Goal: Information Seeking & Learning: Learn about a topic

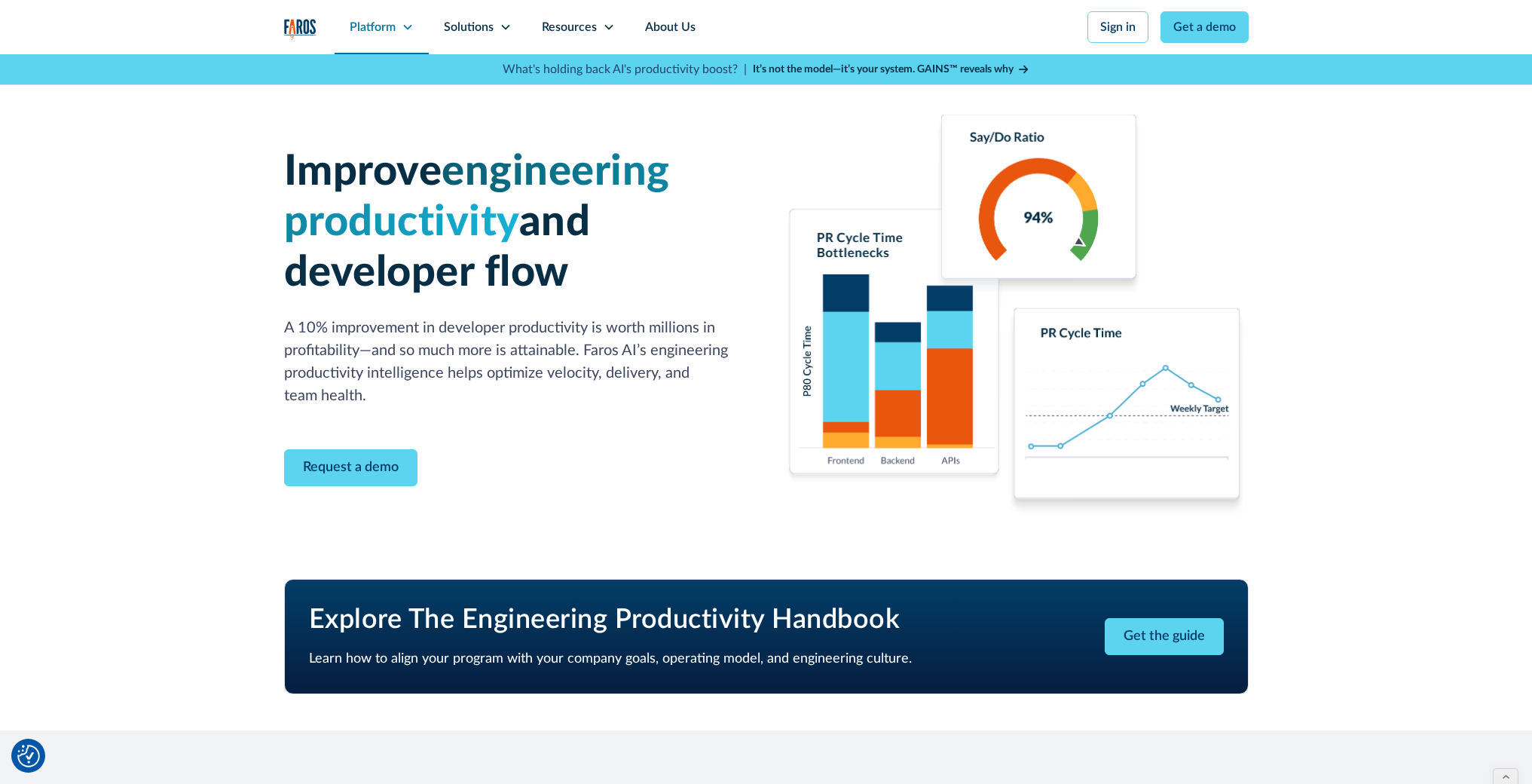
click at [372, 30] on div "Platform" at bounding box center [372, 27] width 46 height 18
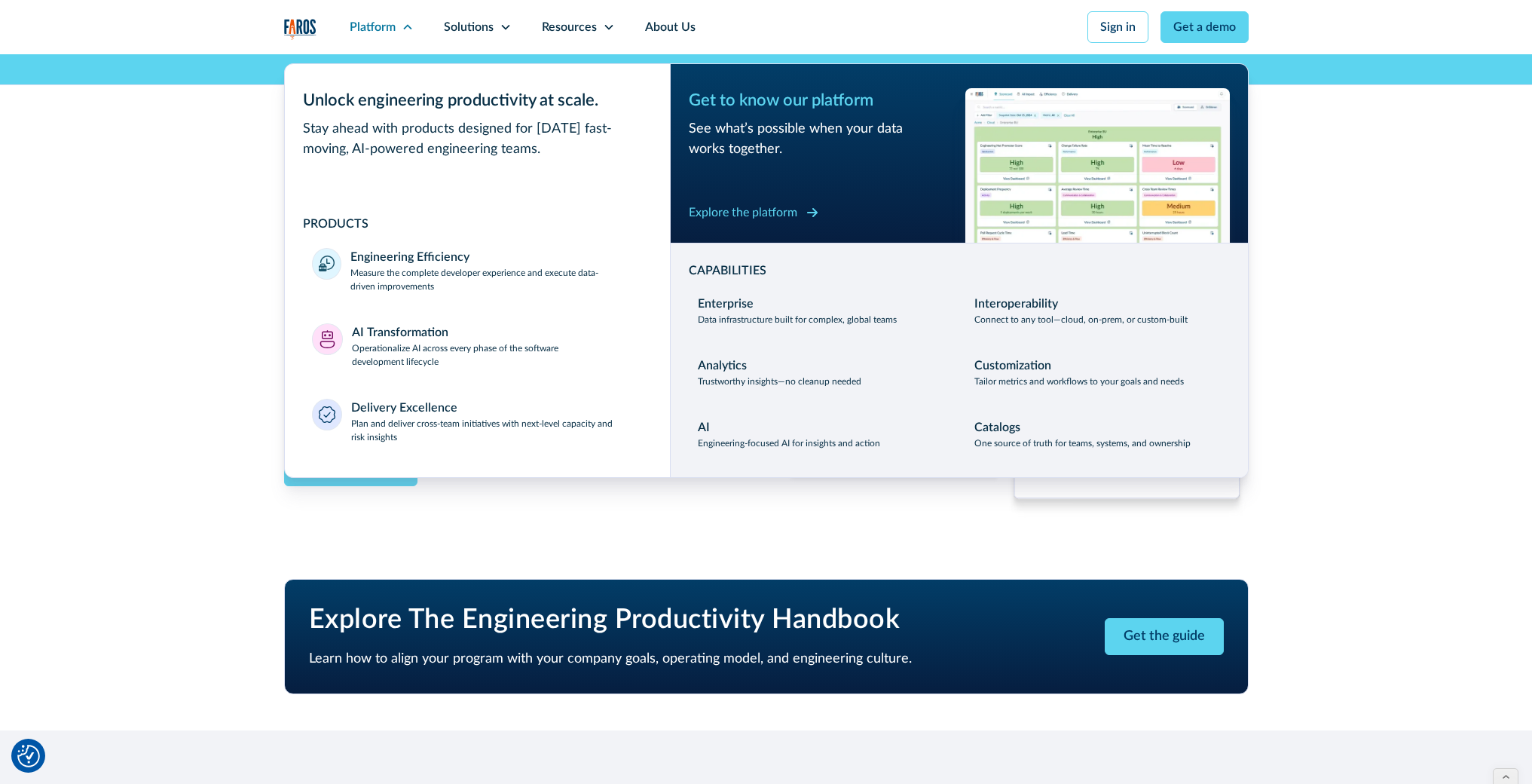
click at [731, 209] on div "Explore the platform" at bounding box center [743, 212] width 109 height 18
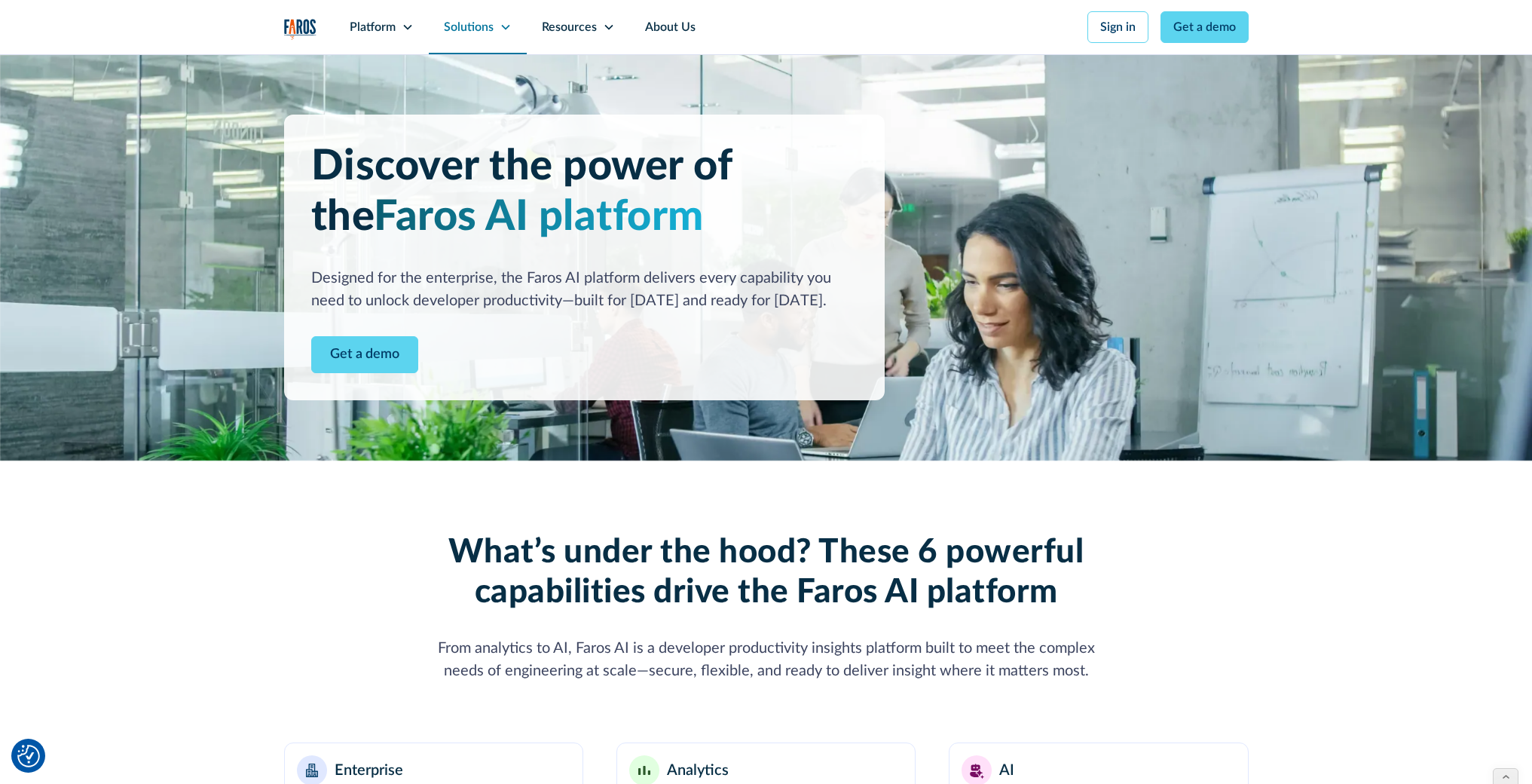
click at [508, 32] on icon at bounding box center [505, 27] width 12 height 12
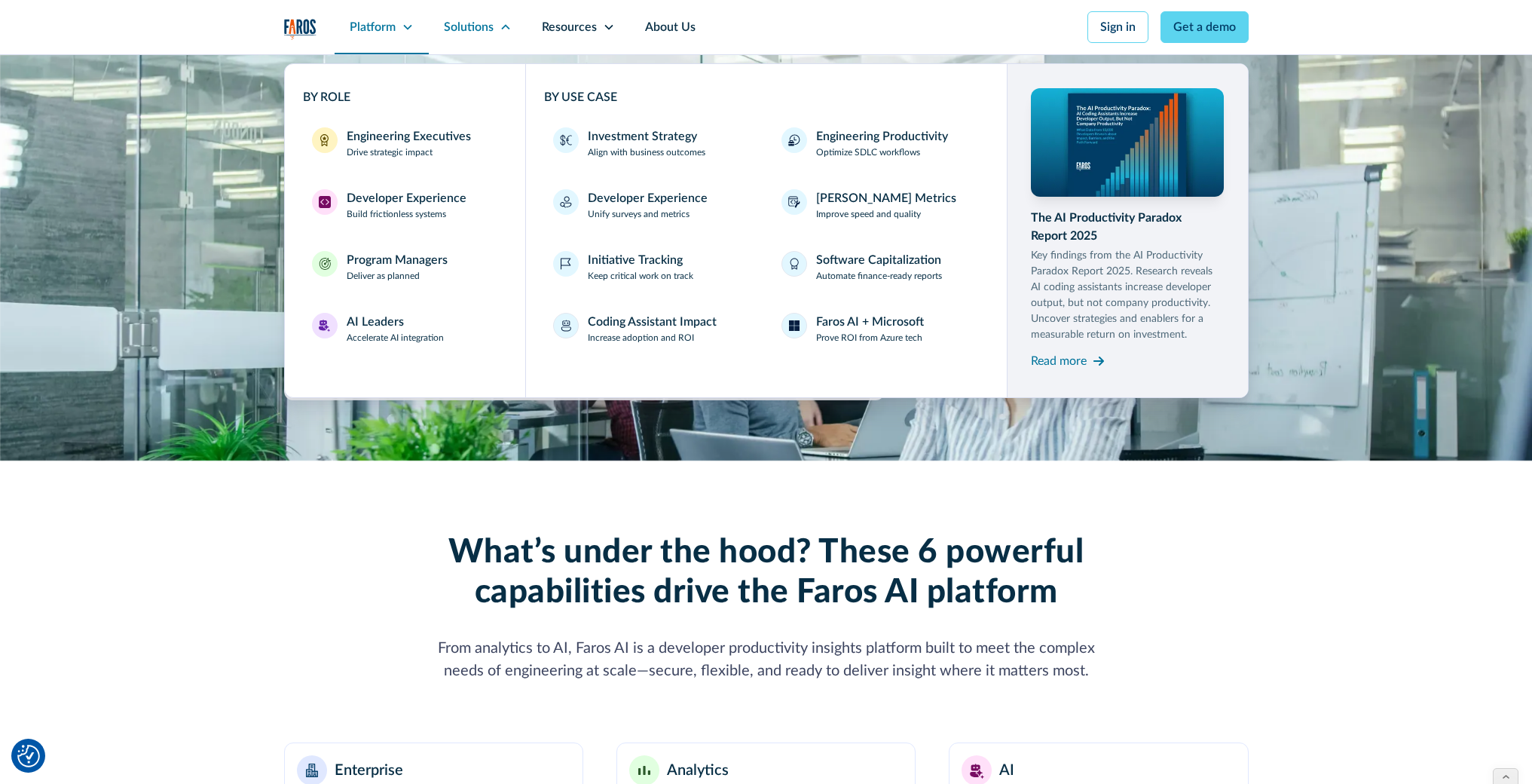
click at [405, 25] on icon at bounding box center [408, 27] width 12 height 12
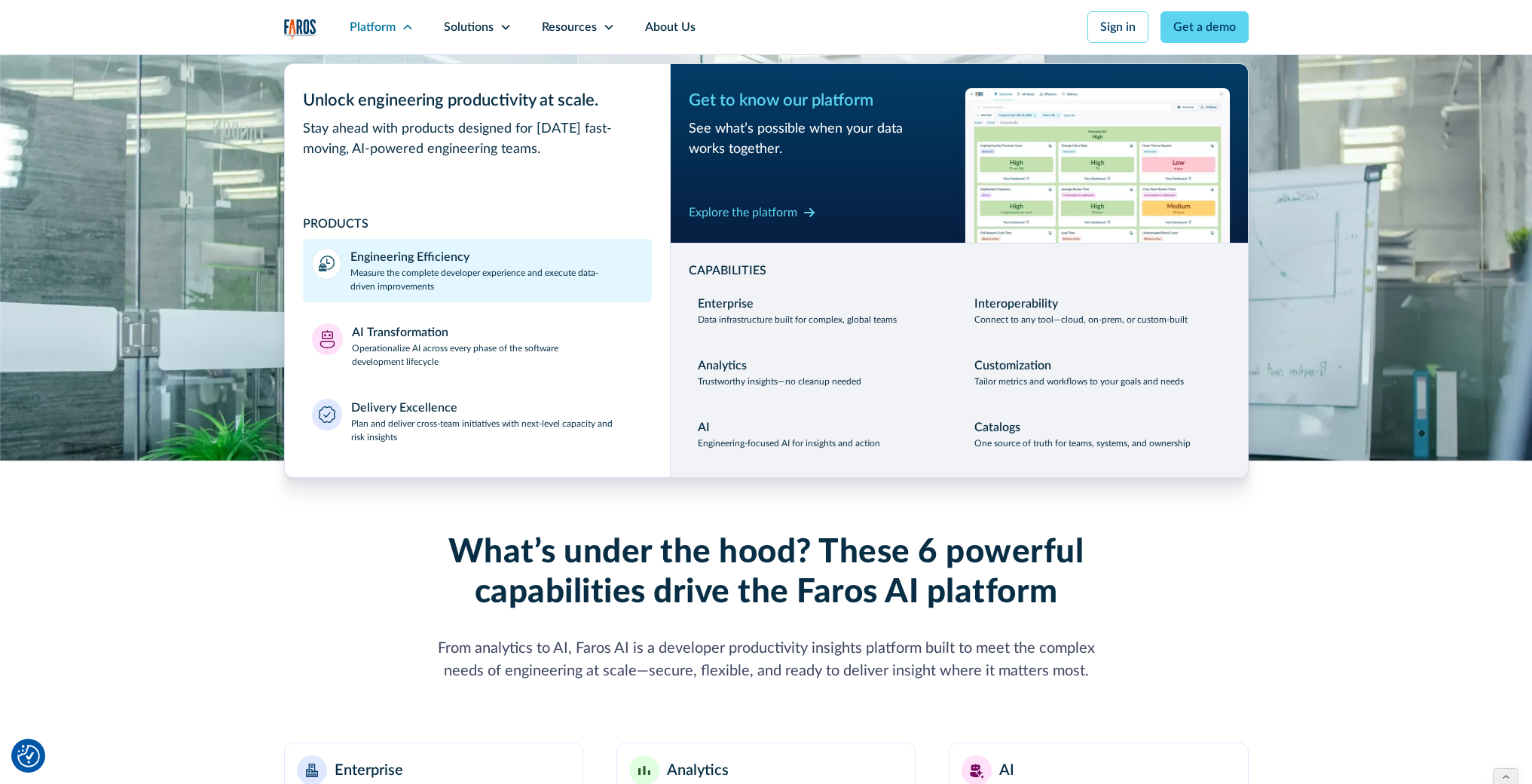
click at [378, 264] on div "Engineering Efficiency" at bounding box center [410, 257] width 119 height 18
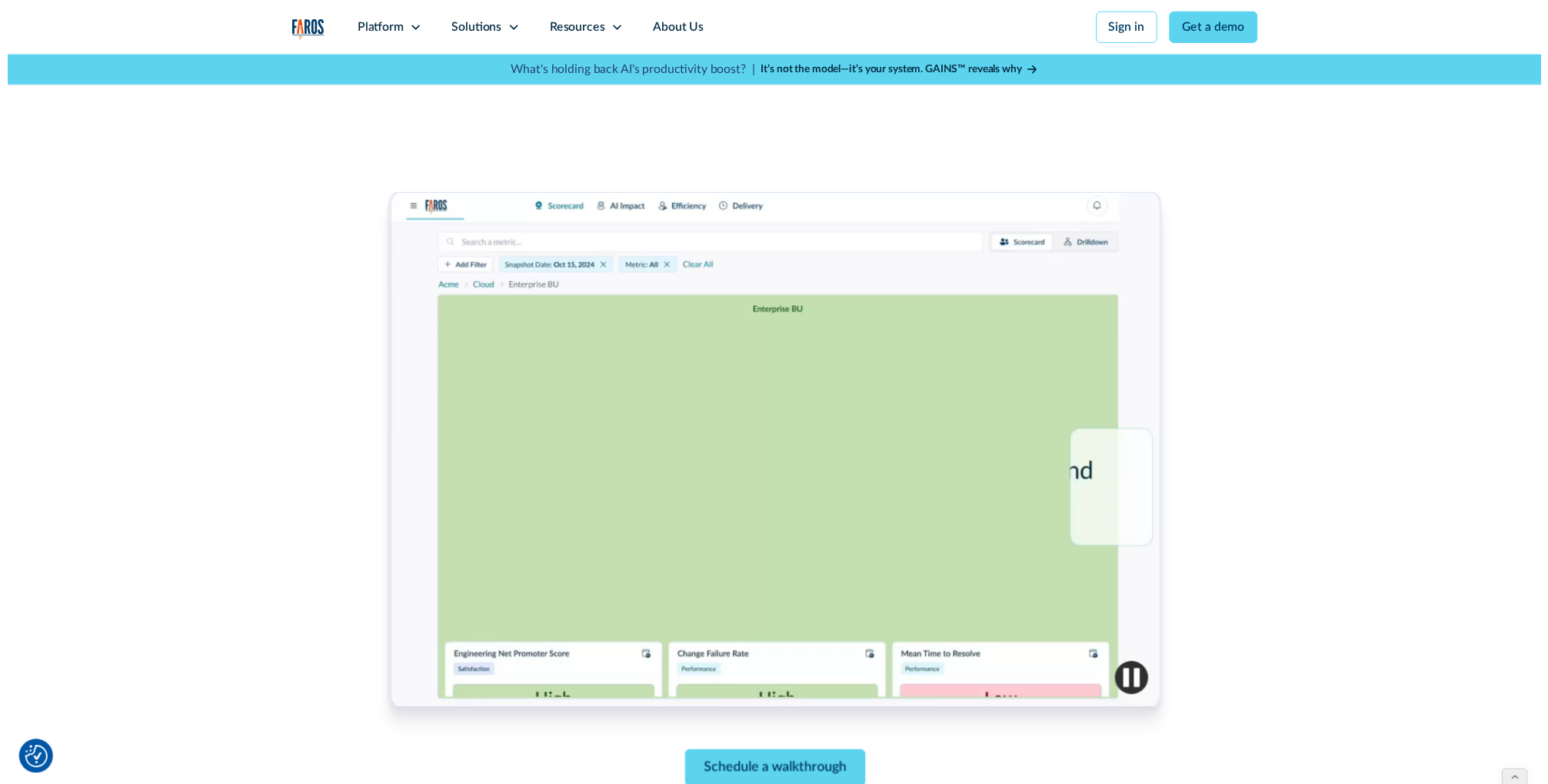
scroll to position [552, 0]
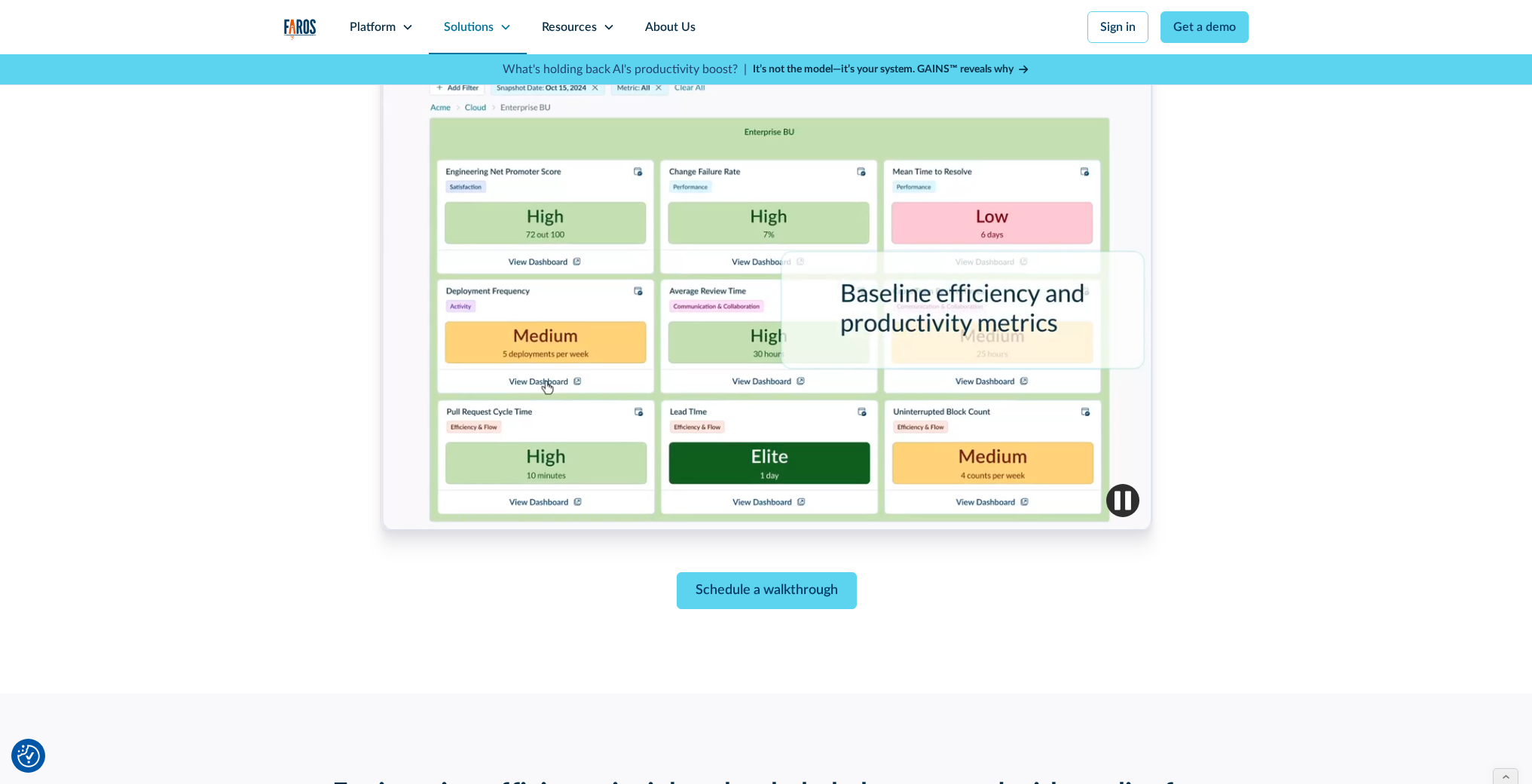
click at [496, 27] on div "Solutions" at bounding box center [478, 27] width 98 height 54
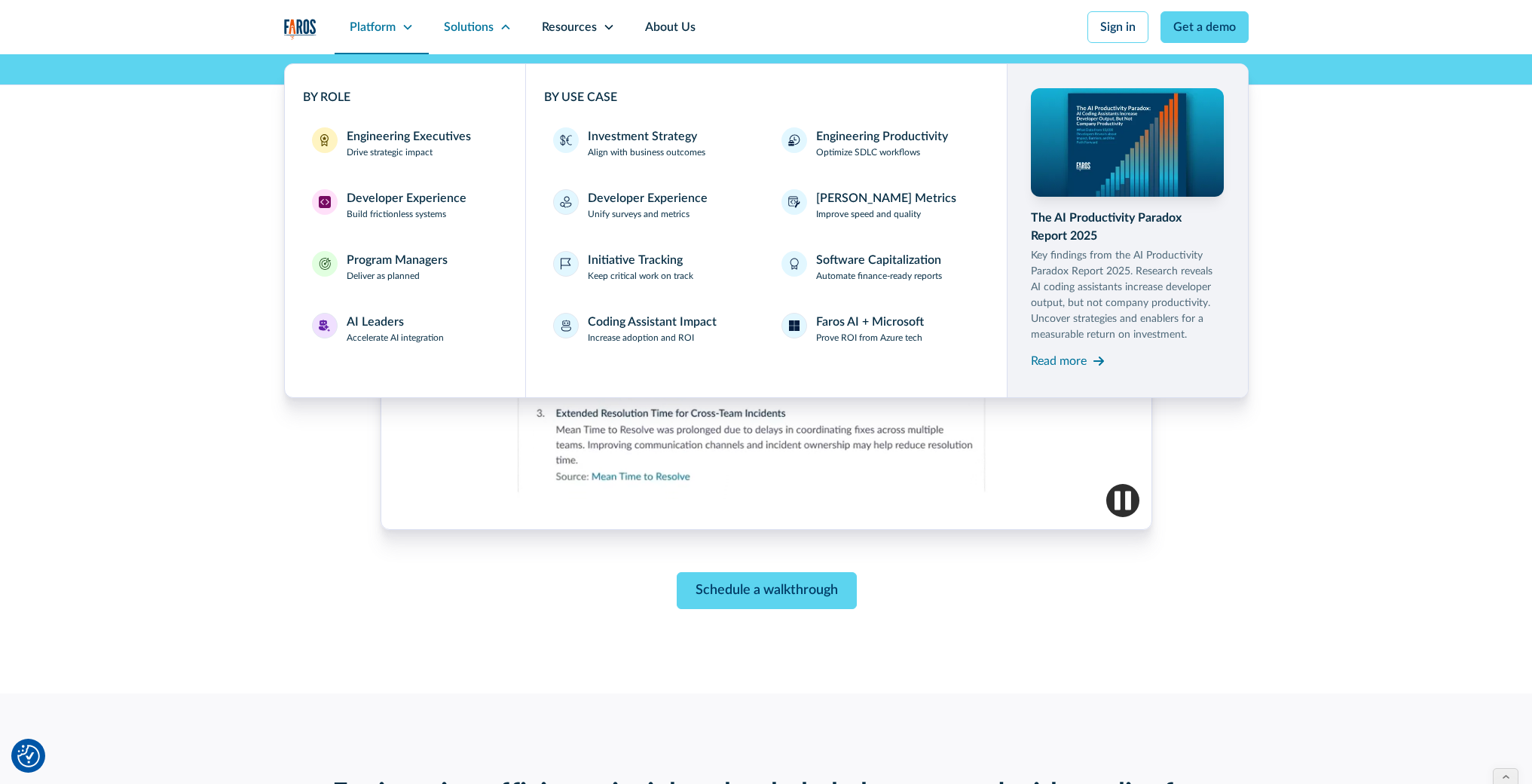
click at [409, 31] on icon at bounding box center [408, 27] width 12 height 12
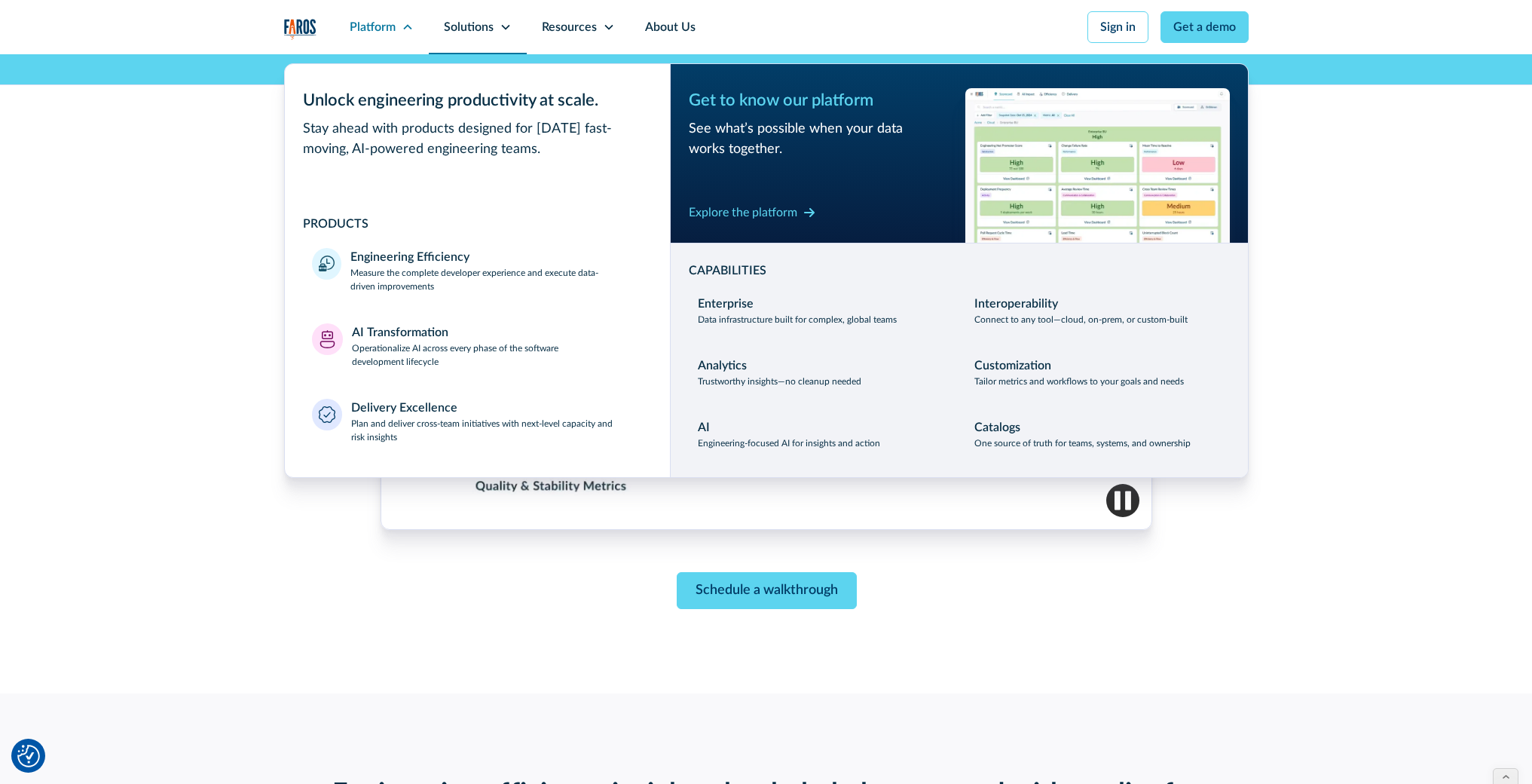
click at [503, 27] on icon at bounding box center [505, 27] width 8 height 6
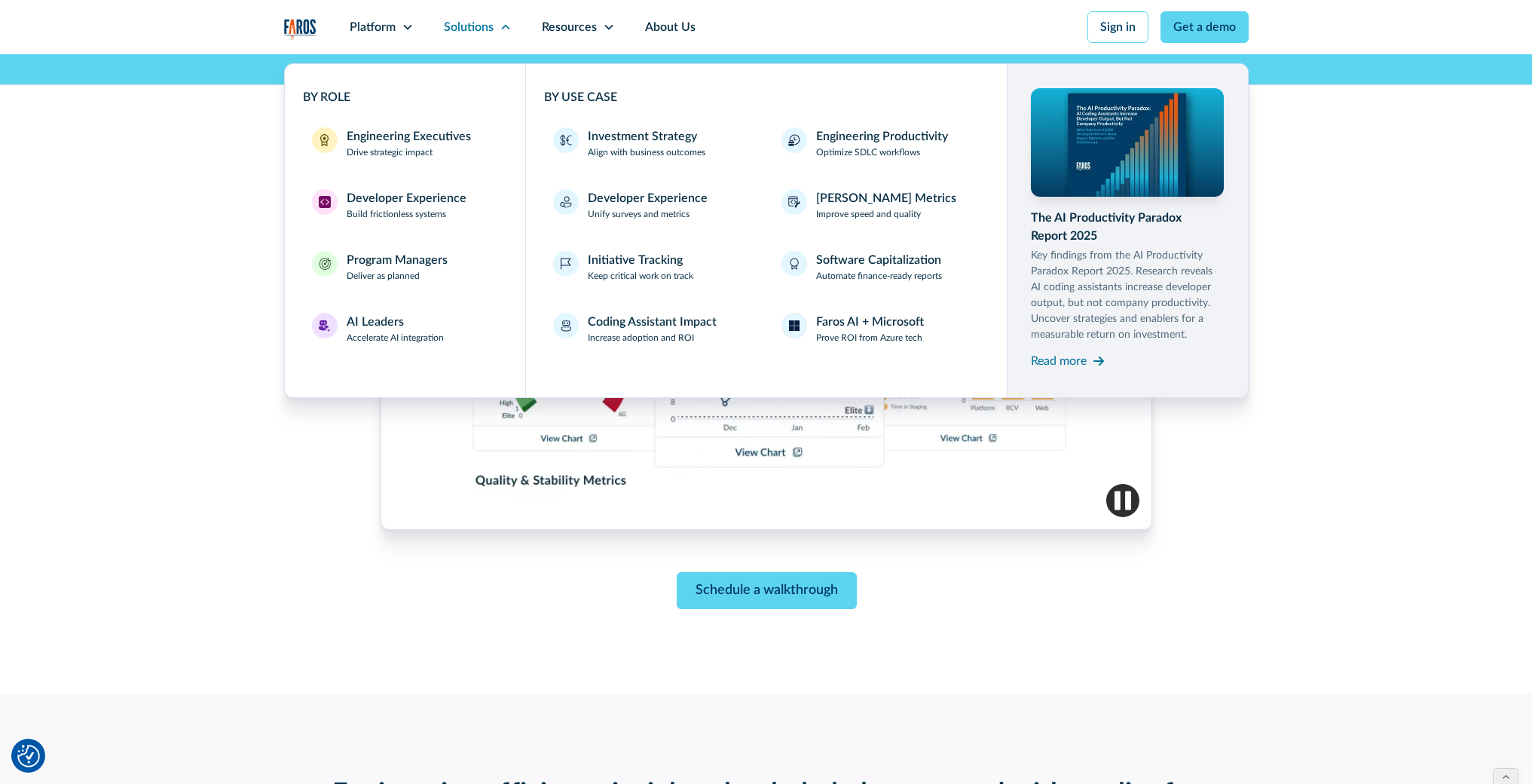
click at [302, 33] on img "home" at bounding box center [300, 29] width 32 height 21
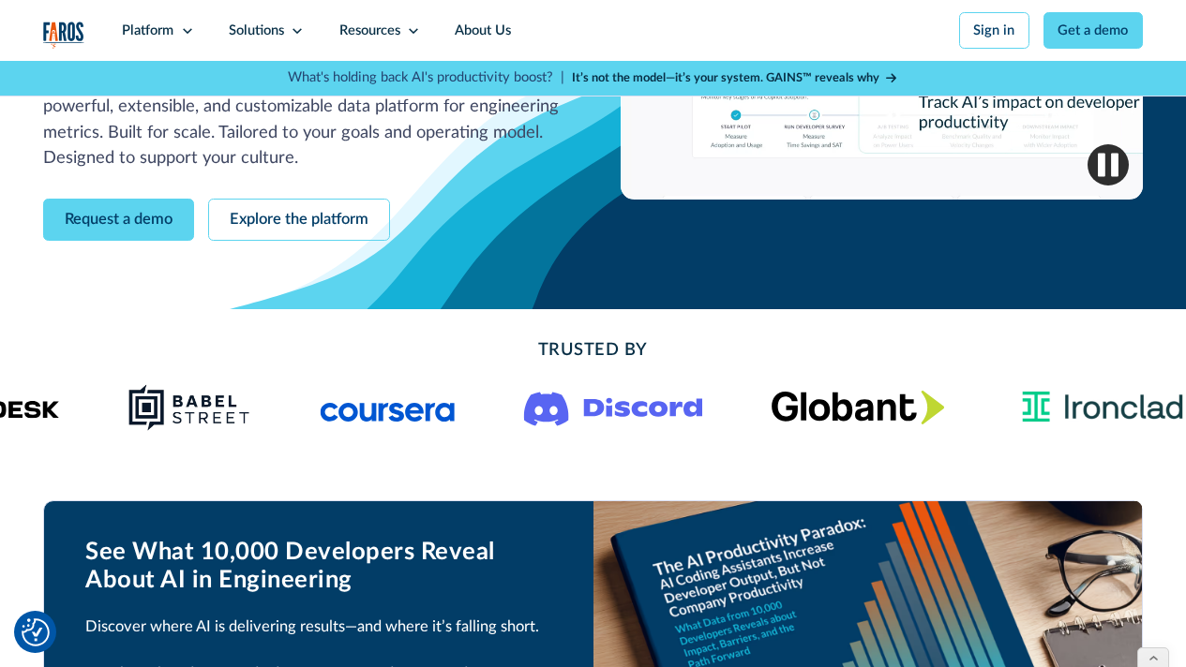
scroll to position [320, 0]
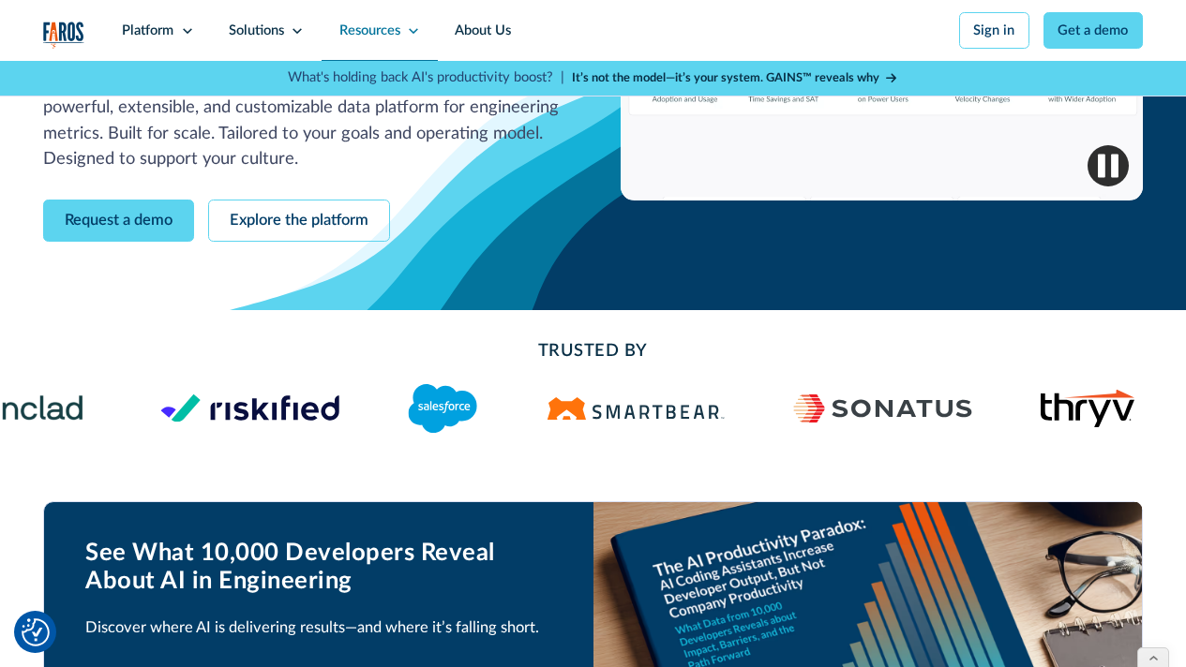
click at [413, 37] on icon at bounding box center [414, 31] width 14 height 14
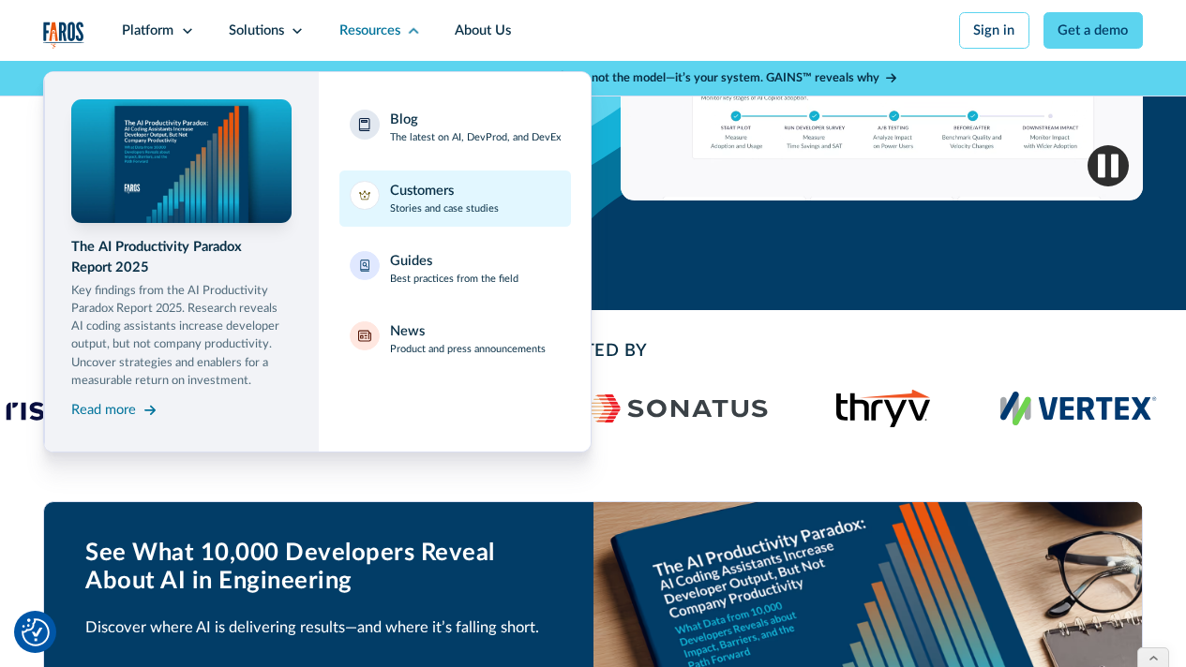
click at [437, 205] on p "Stories and case studies" at bounding box center [444, 210] width 109 height 16
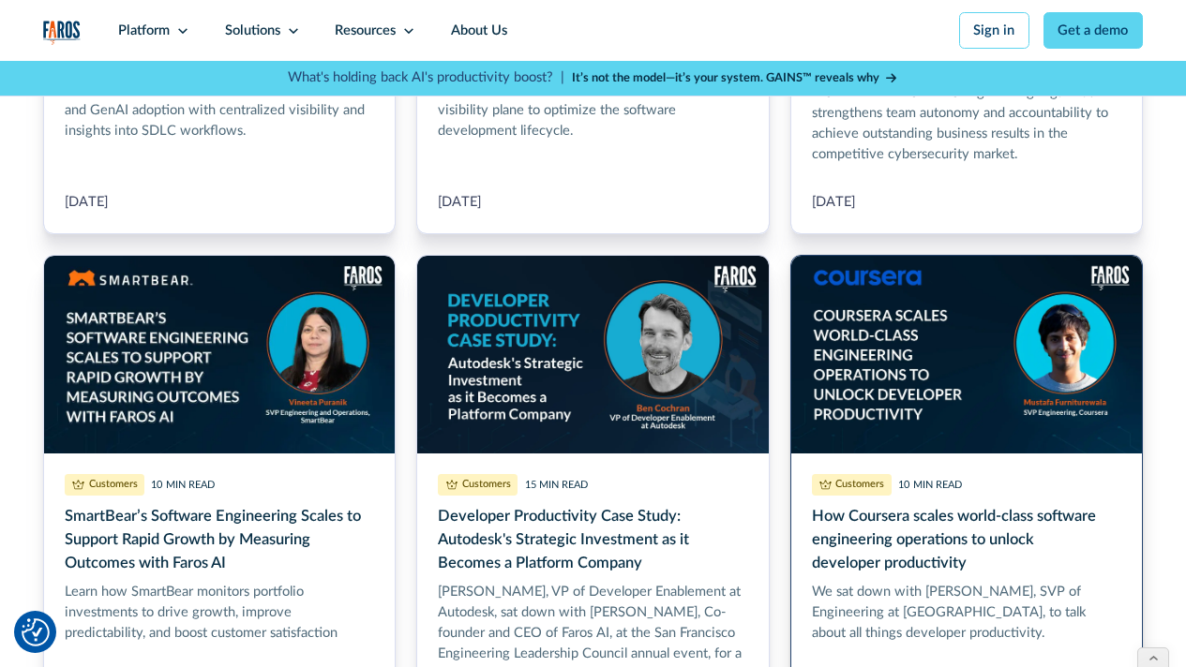
scroll to position [838, 0]
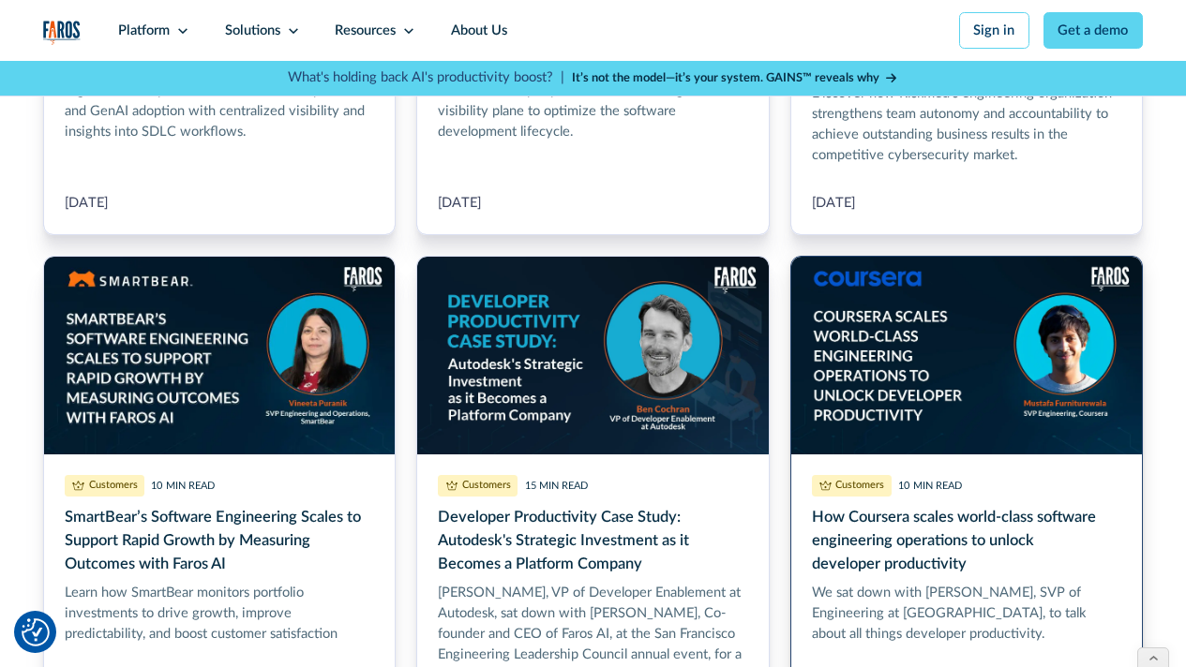
click at [901, 426] on link "How Coursera scales world-class software engineering operations to unlock devel…" at bounding box center [966, 526] width 352 height 541
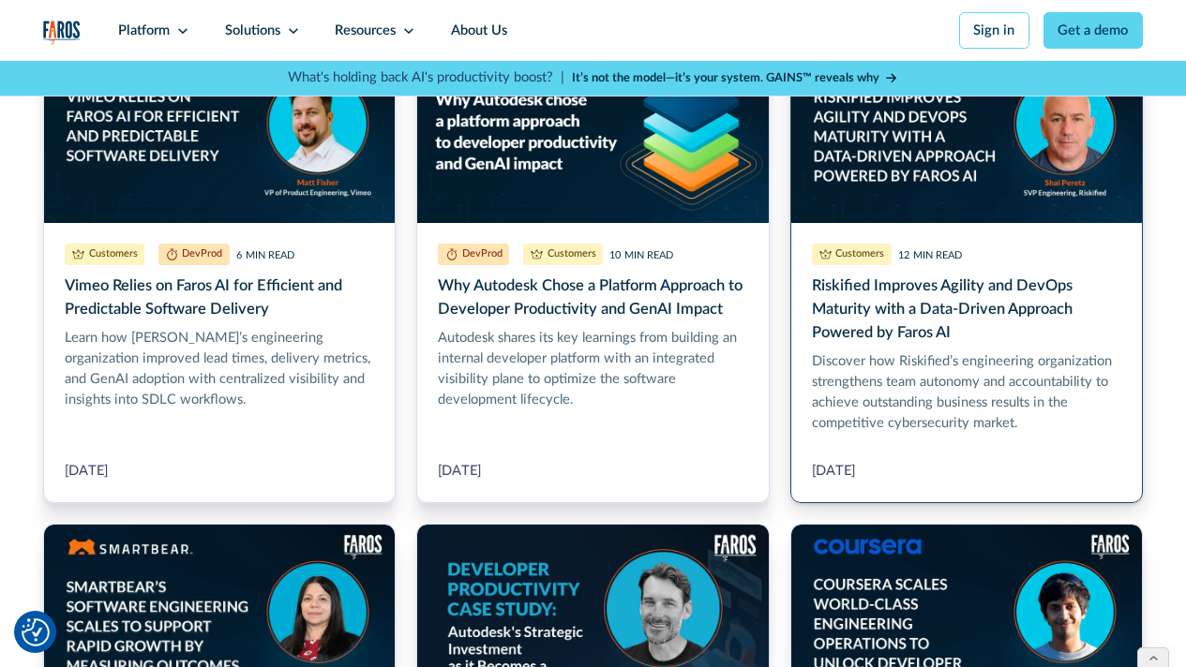
scroll to position [457, 0]
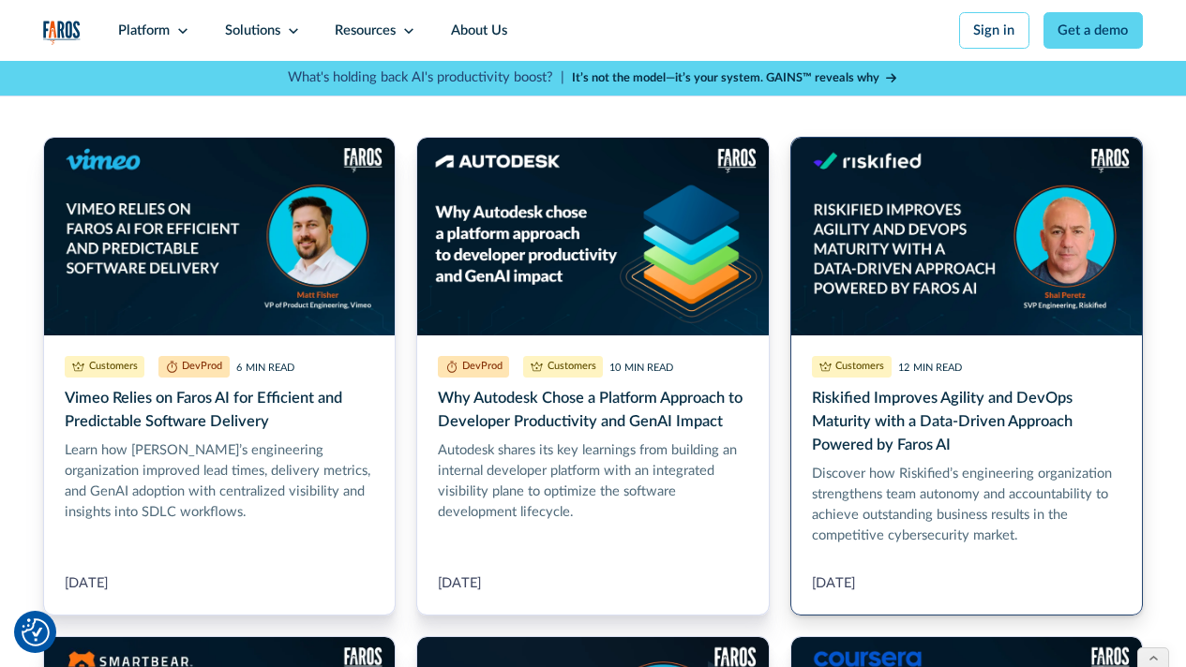
click at [917, 508] on link "Riskified Improves Agility and DevOps Maturity with a Data-Driven Approach Powe…" at bounding box center [966, 376] width 352 height 479
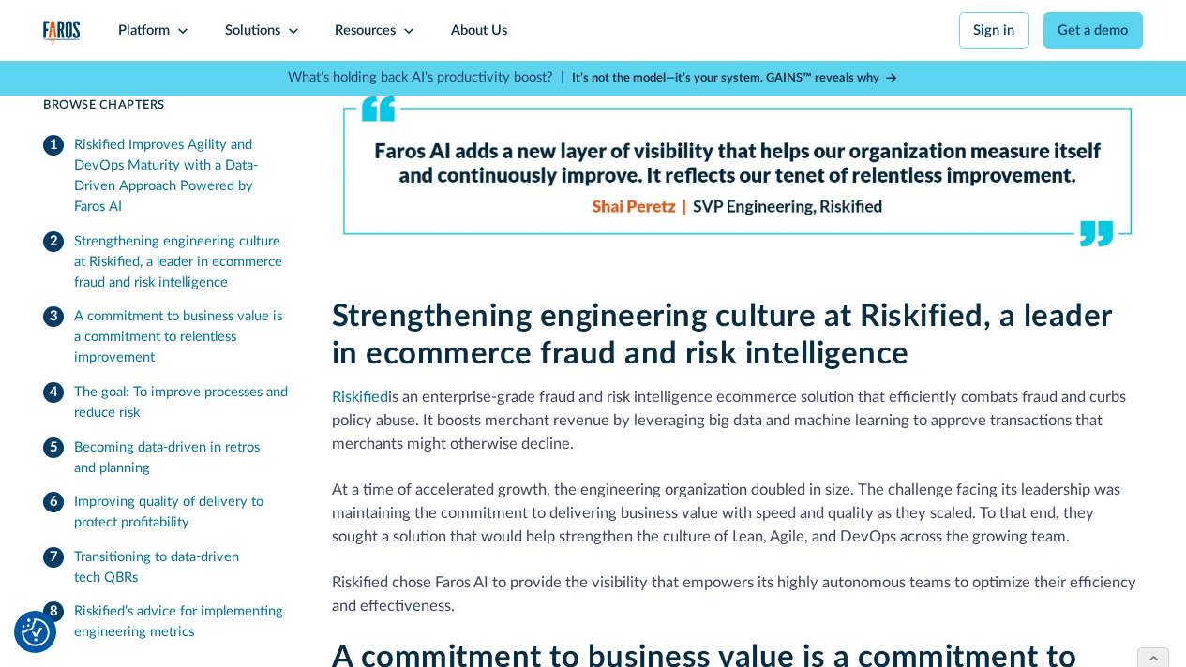
scroll to position [840, 0]
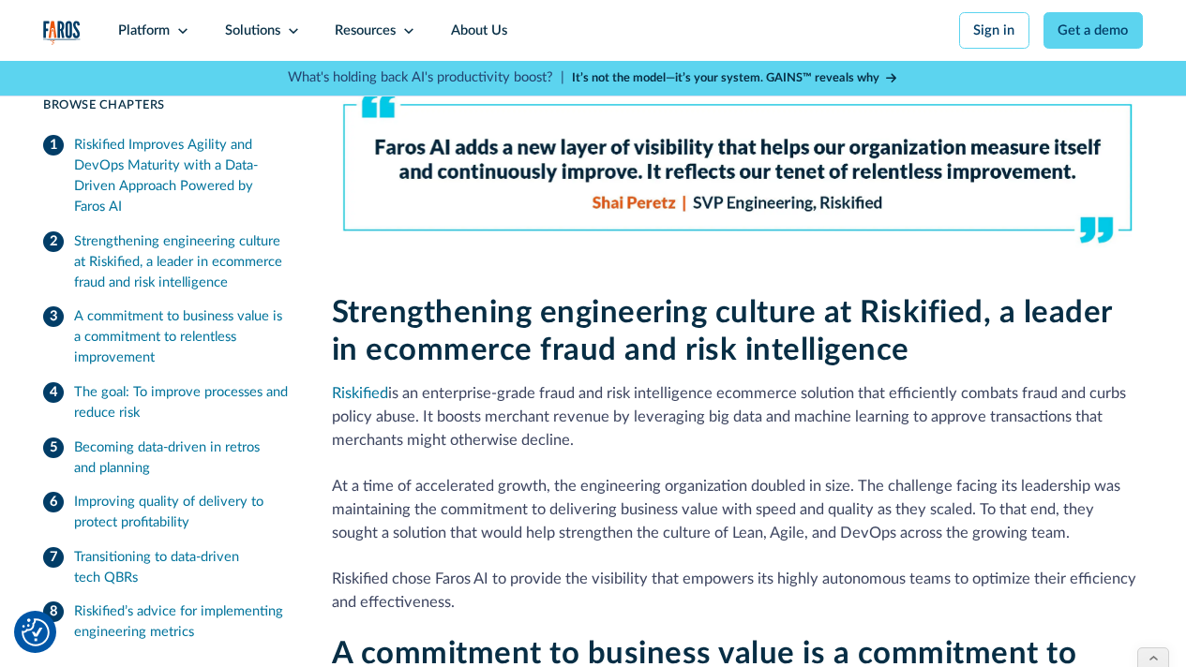
click at [70, 36] on img "home" at bounding box center [61, 33] width 37 height 24
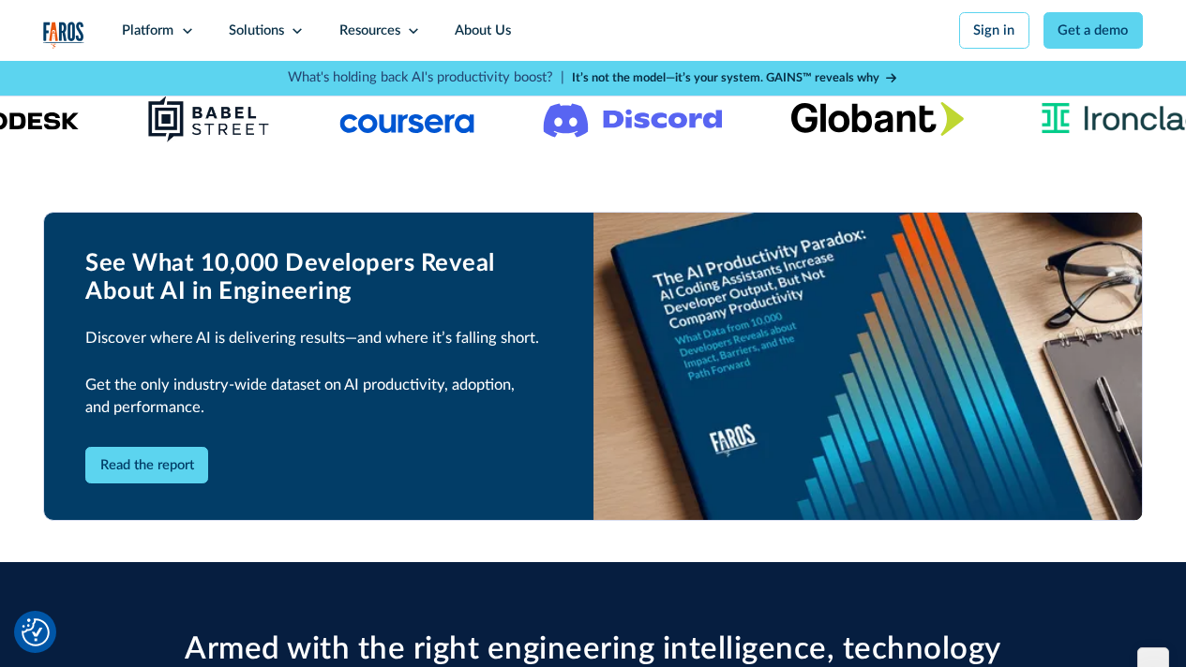
scroll to position [208, 0]
